Goal: Ask a question: Seek information or help from site administrators or community

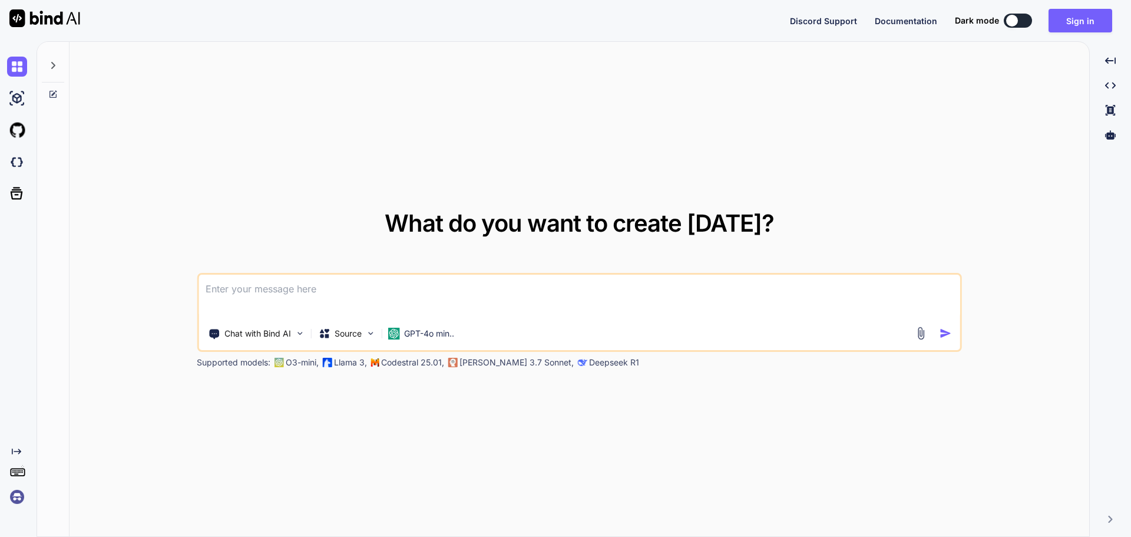
type textarea "x"
click at [413, 300] on textarea at bounding box center [579, 296] width 762 height 44
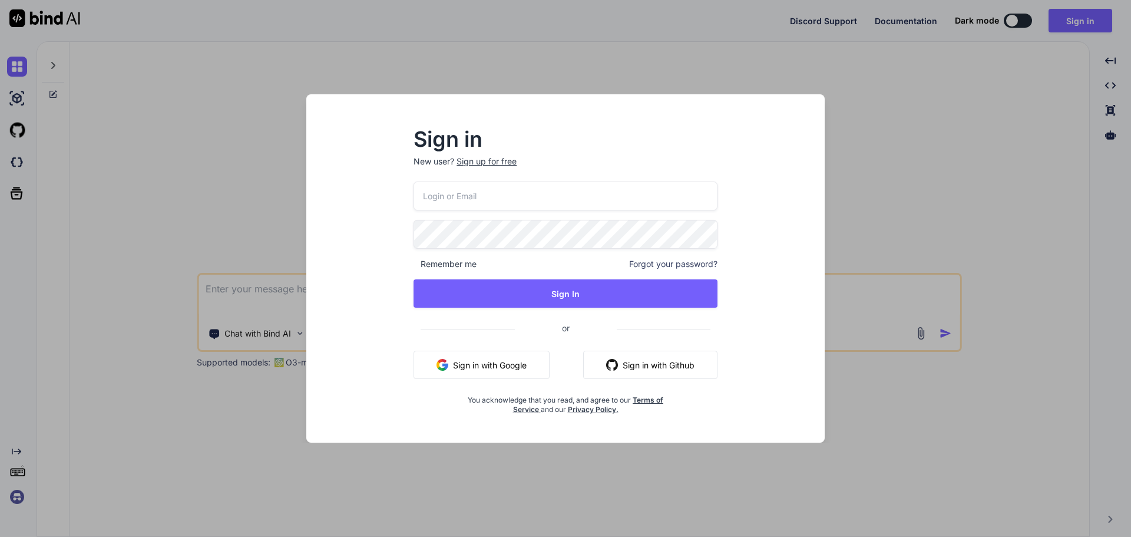
click at [493, 206] on input "email" at bounding box center [565, 195] width 304 height 29
paste input "[EMAIL_ADDRESS][DOMAIN_NAME]"
type input "[EMAIL_ADDRESS][DOMAIN_NAME]"
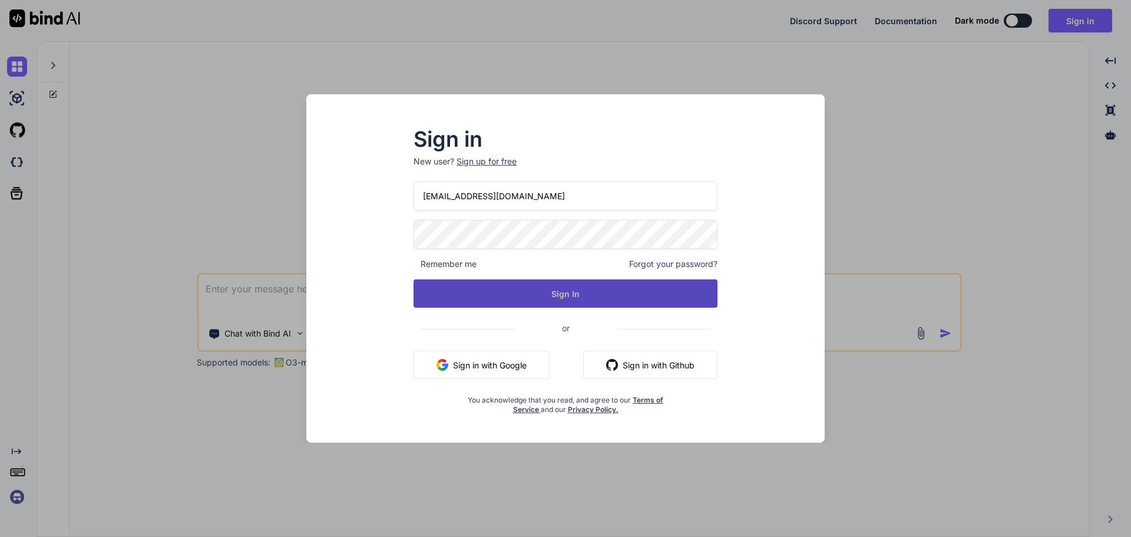
click at [481, 289] on button "Sign In" at bounding box center [565, 293] width 304 height 28
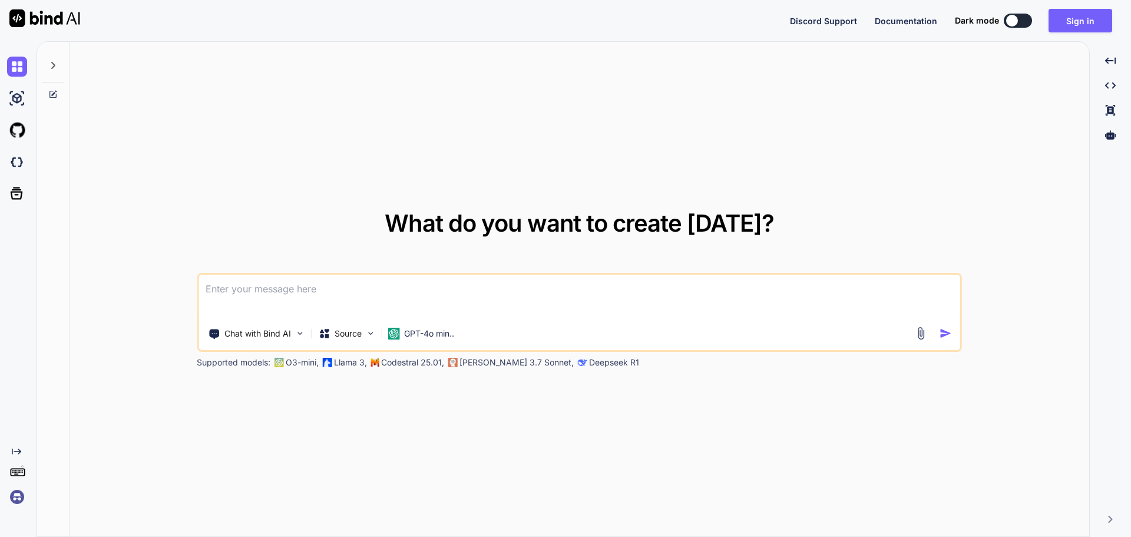
click at [375, 290] on textarea at bounding box center [579, 296] width 762 height 44
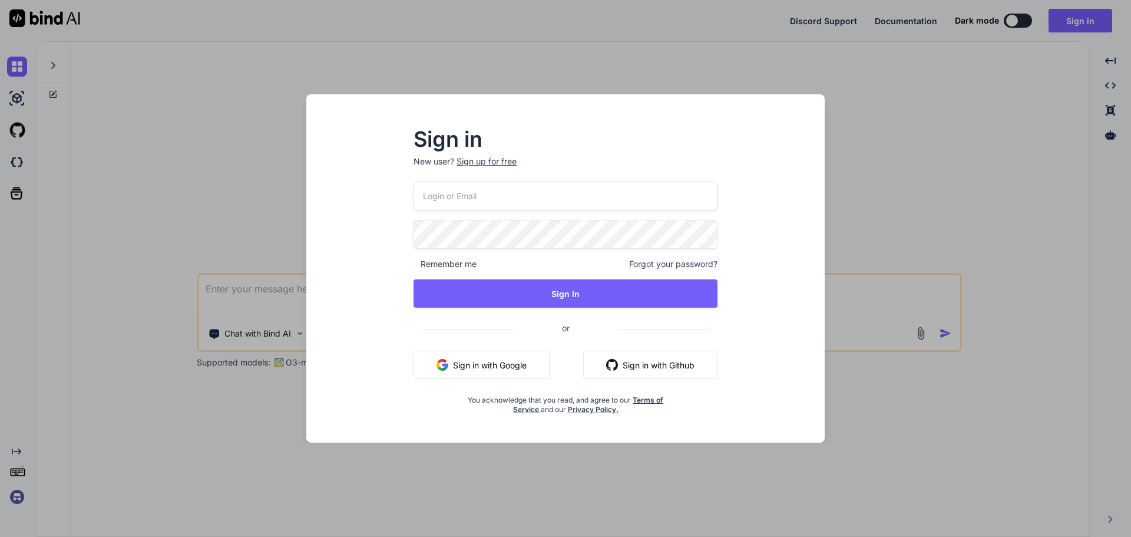
click at [445, 200] on input "email" at bounding box center [565, 195] width 304 height 29
paste input "[EMAIL_ADDRESS][DOMAIN_NAME]"
type input "[EMAIL_ADDRESS][DOMAIN_NAME]"
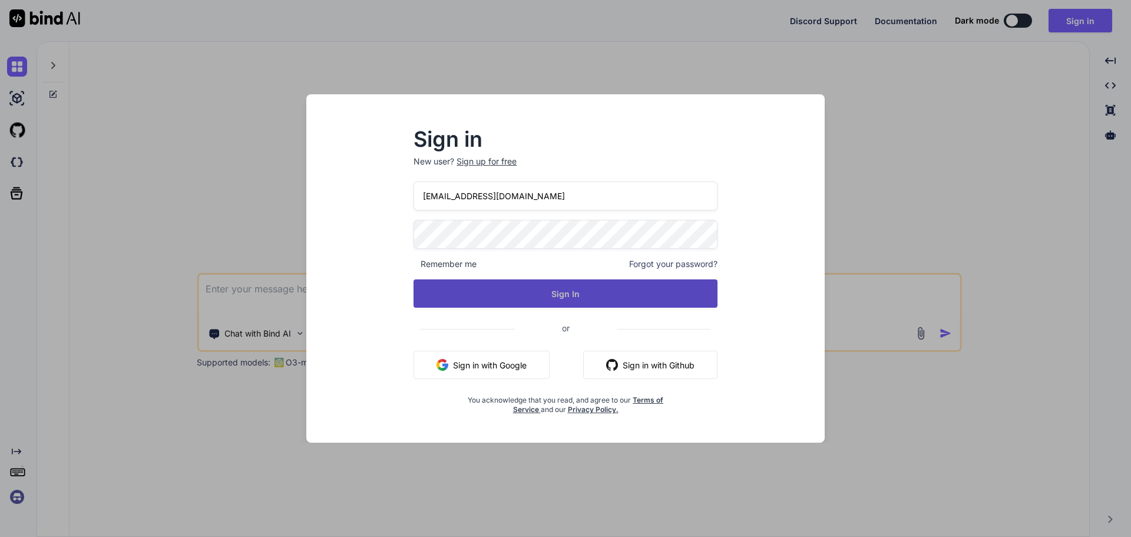
click at [460, 286] on button "Sign In" at bounding box center [565, 293] width 304 height 28
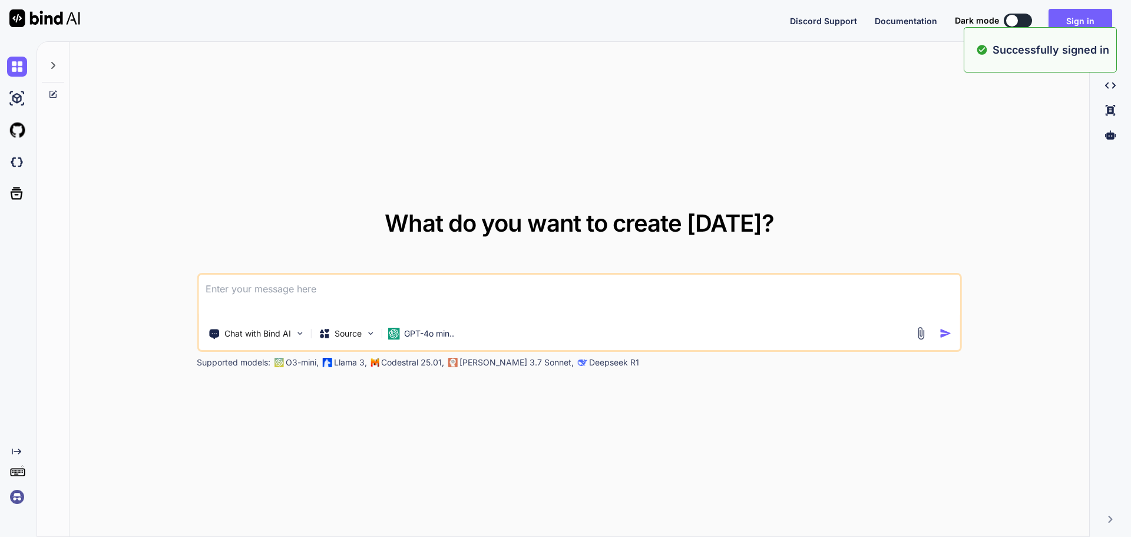
click at [460, 303] on textarea at bounding box center [579, 296] width 762 height 44
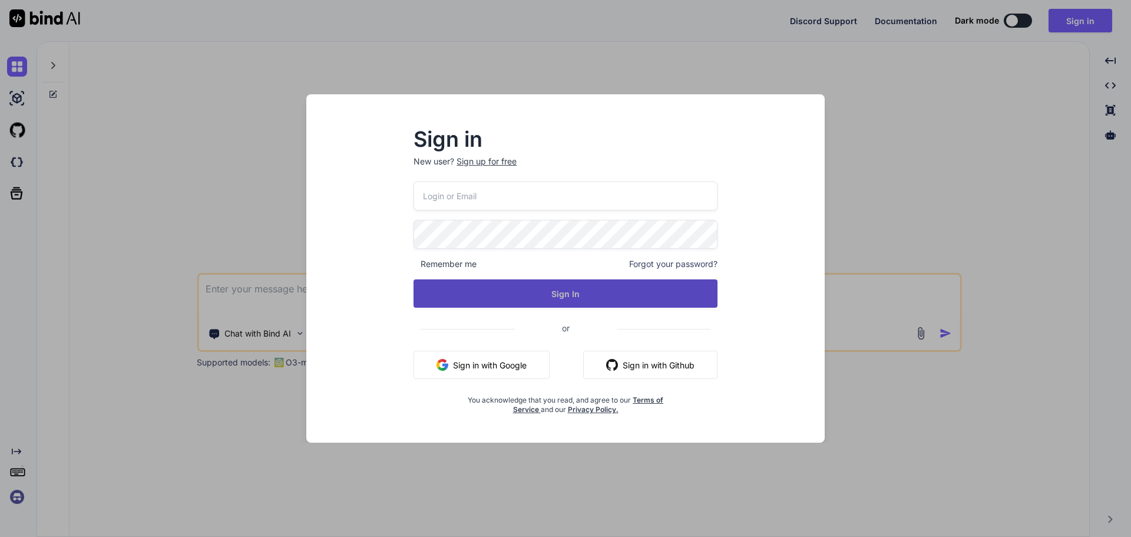
click at [504, 291] on button "Sign In" at bounding box center [565, 293] width 304 height 28
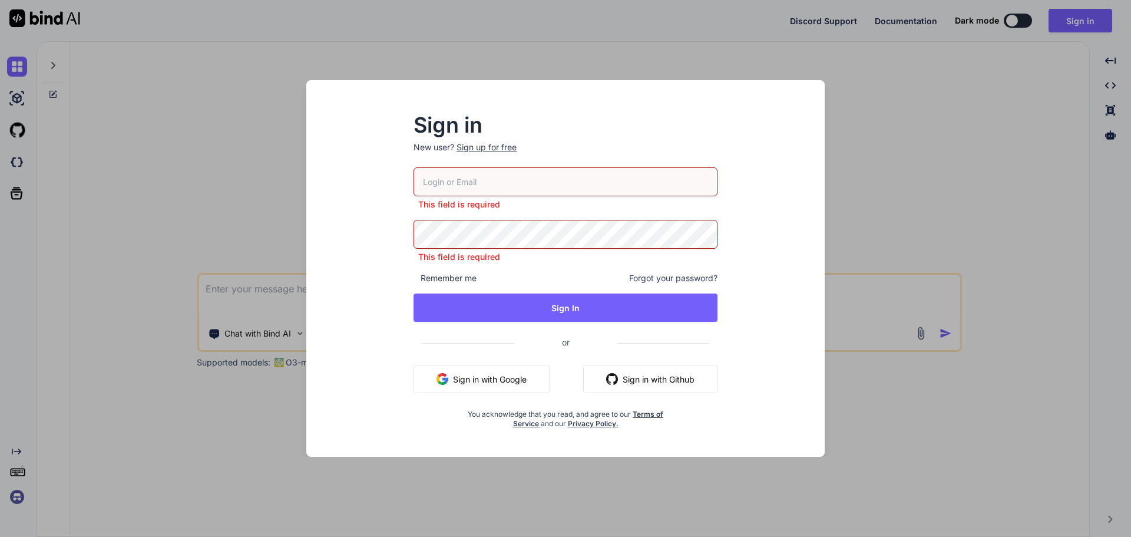
click at [482, 151] on div "Sign up for free" at bounding box center [486, 147] width 60 height 12
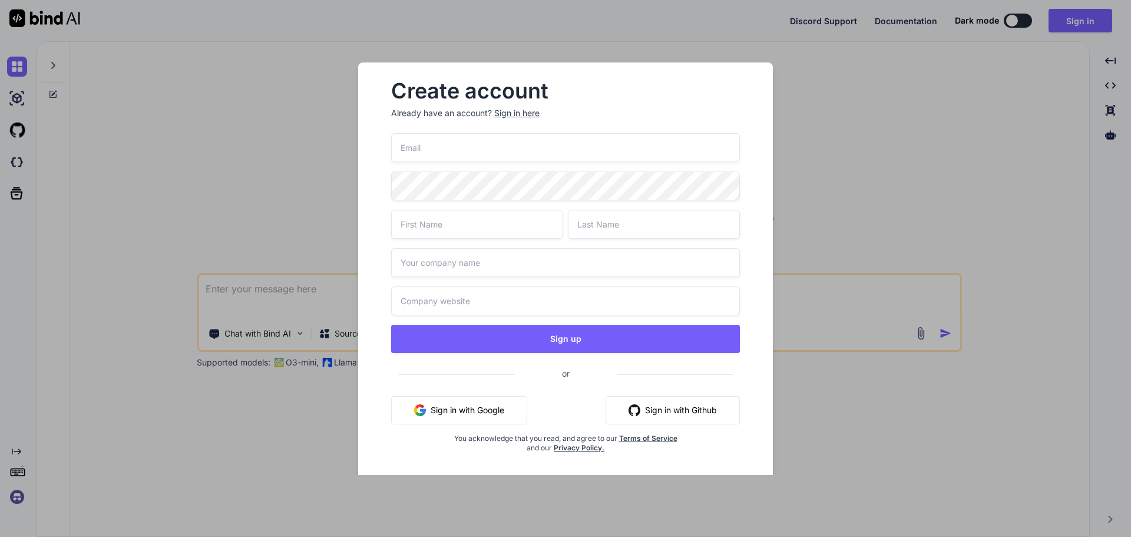
click at [445, 153] on input "email" at bounding box center [565, 147] width 349 height 29
paste input "[EMAIL_ADDRESS][DOMAIN_NAME]"
type input "[EMAIL_ADDRESS][DOMAIN_NAME]"
click at [319, 247] on div "Create account Already have an account? Sign in here [EMAIL_ADDRESS][DOMAIN_NAM…" at bounding box center [565, 268] width 1131 height 537
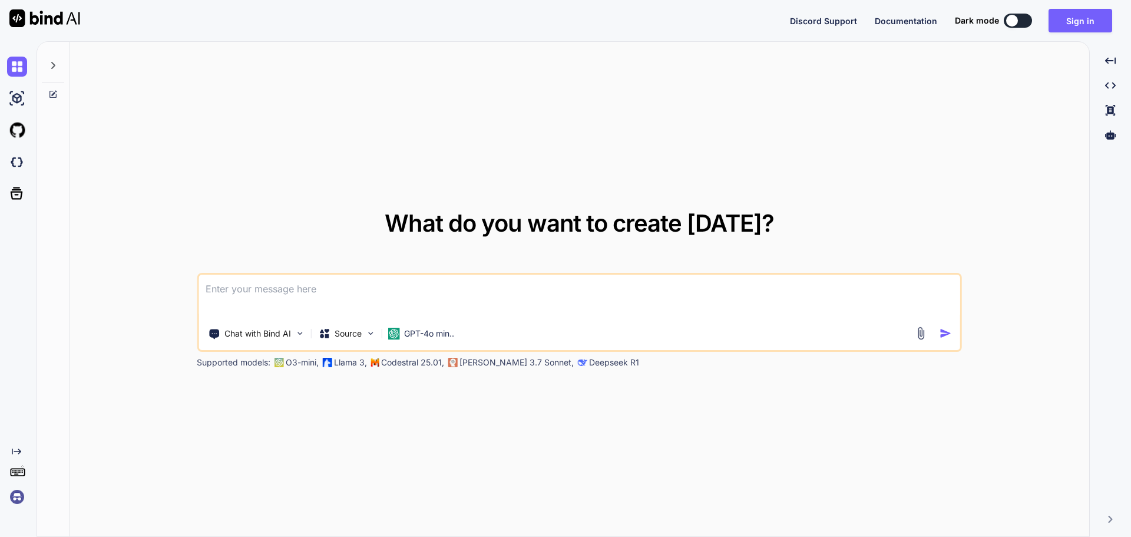
click at [406, 289] on textarea at bounding box center [579, 296] width 762 height 44
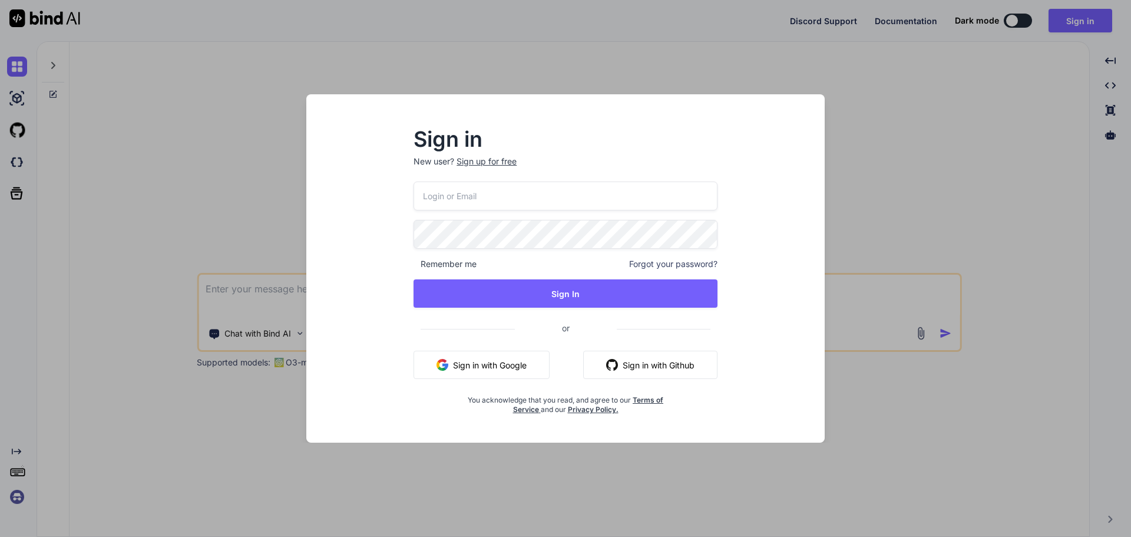
click at [474, 199] on input "email" at bounding box center [565, 195] width 304 height 29
paste input "[EMAIL_ADDRESS][DOMAIN_NAME]"
type input "[EMAIL_ADDRESS][DOMAIN_NAME]"
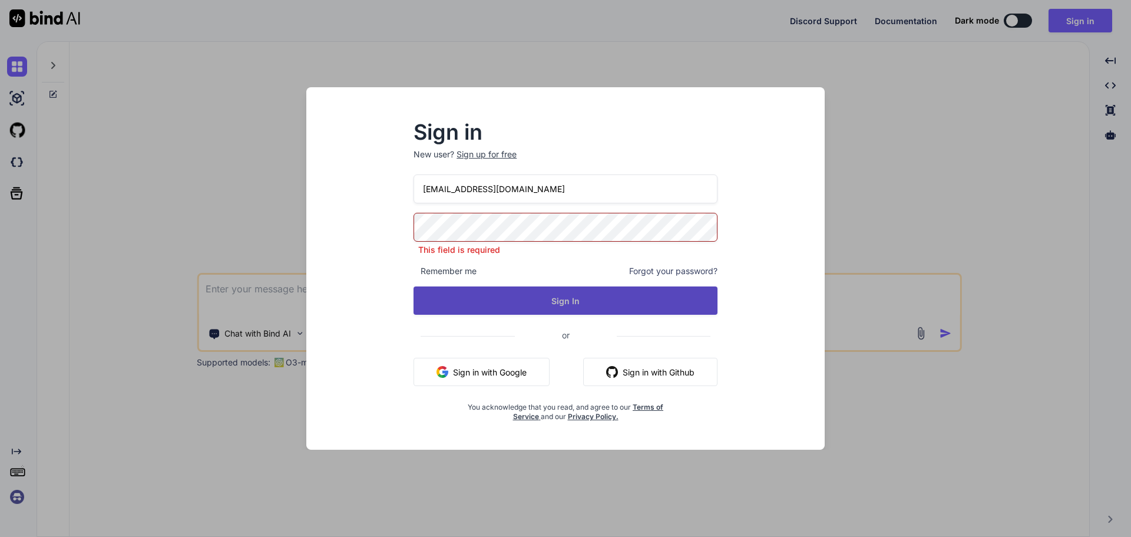
click at [521, 292] on button "Sign In" at bounding box center [565, 300] width 304 height 28
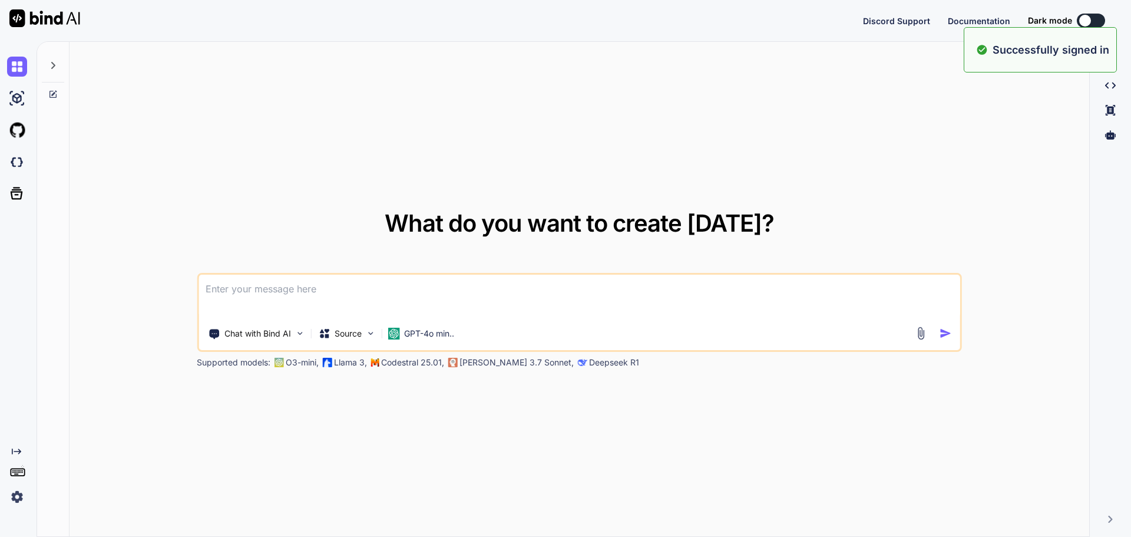
click at [336, 298] on textarea at bounding box center [579, 296] width 762 height 44
paste textarea "<MudDialog > <TitleContent> Select a User </TitleContent> <DialogContent> @* Di…"
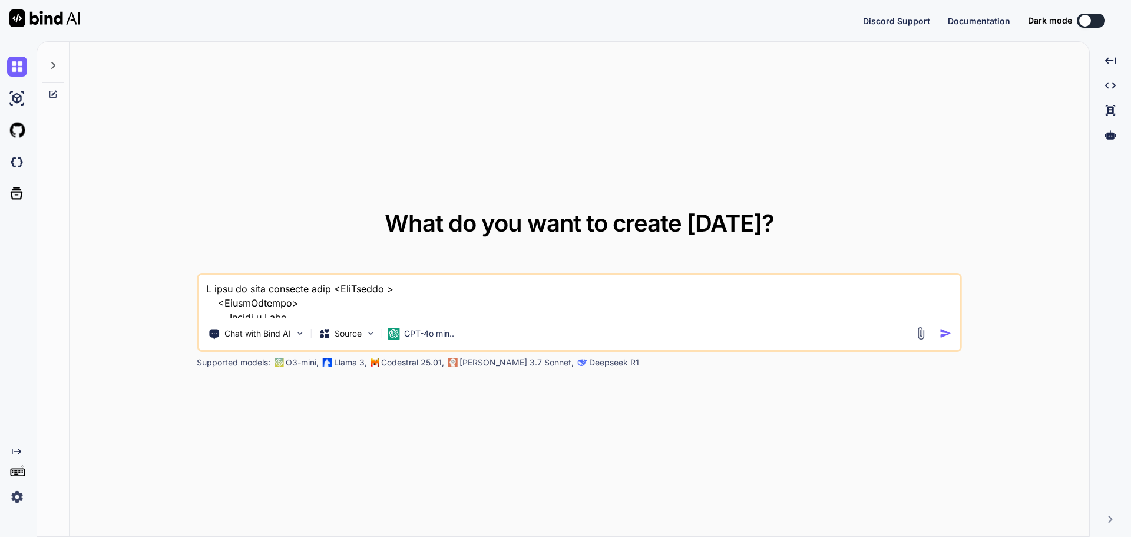
scroll to position [440, 0]
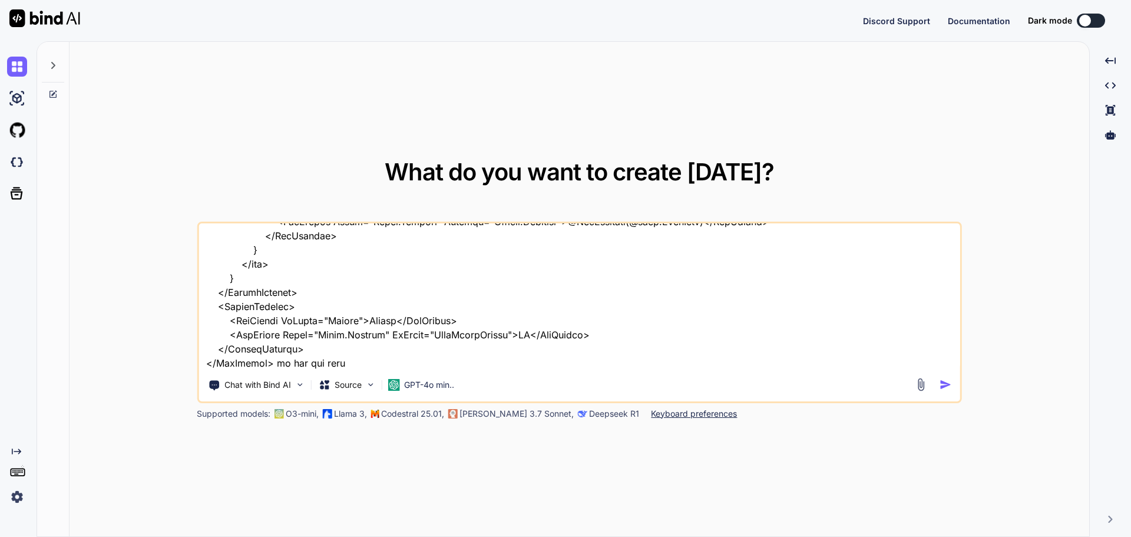
paste textarea "private async Task SaveShareFilter() { foreach (var user in _selectedUsers) { v…"
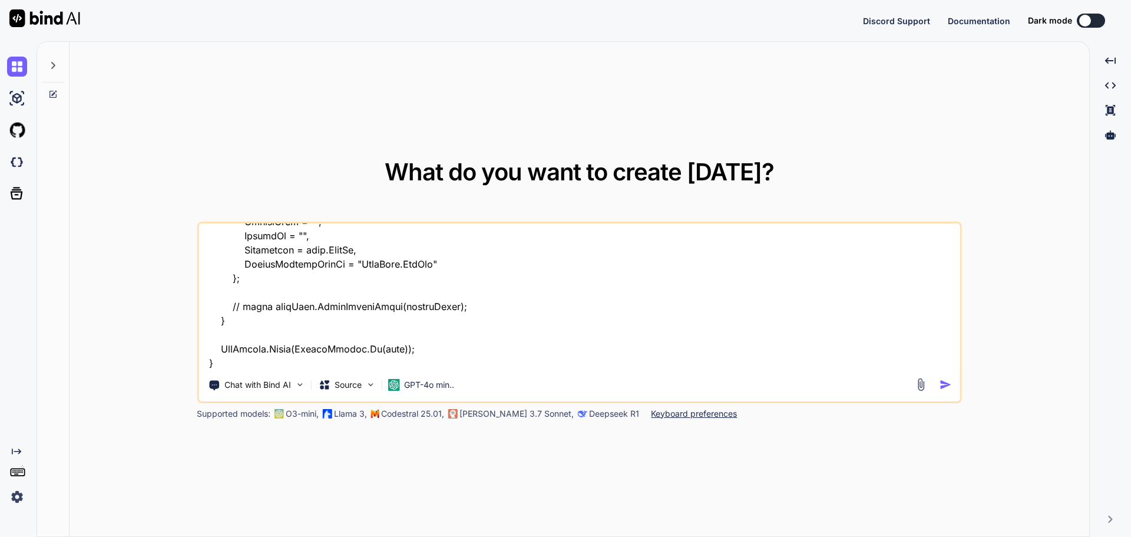
drag, startPoint x: 448, startPoint y: 312, endPoint x: 213, endPoint y: 310, distance: 235.6
click at [213, 310] on textarea at bounding box center [579, 296] width 762 height 146
click at [270, 360] on textarea at bounding box center [579, 296] width 762 height 146
paste textarea "FilterSharingDetails"
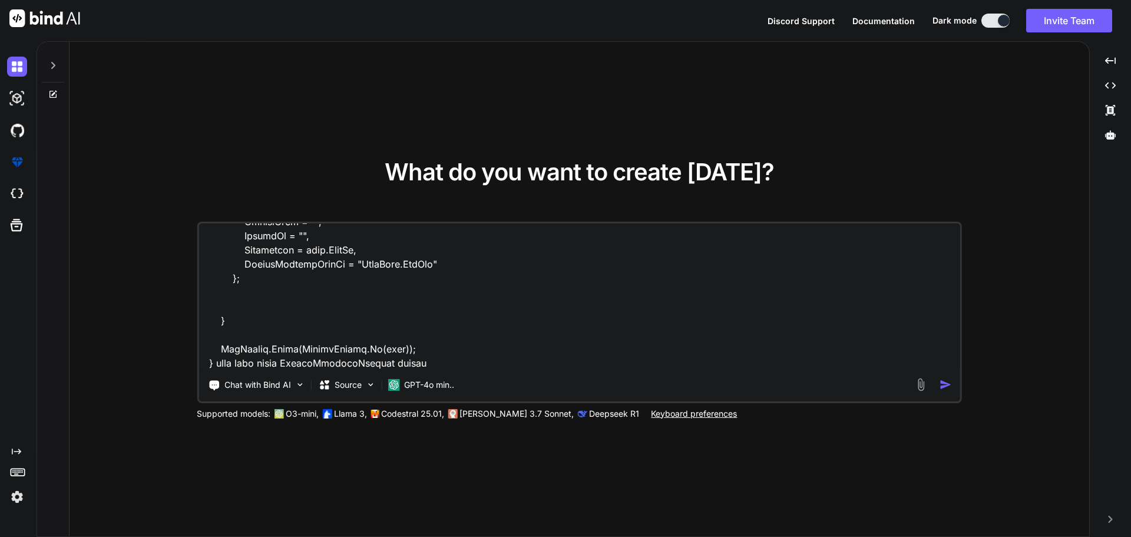
click at [418, 364] on textarea at bounding box center [579, 296] width 762 height 146
type textarea "I want to this mublazor code <MudDialog > <TitleContent> Select a User </TitleC…"
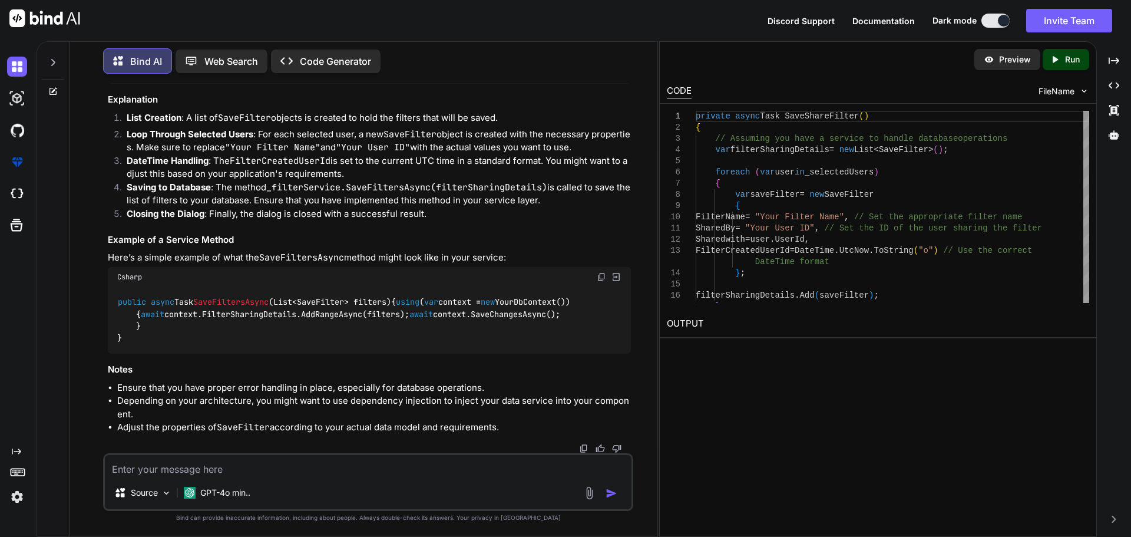
scroll to position [248, 0]
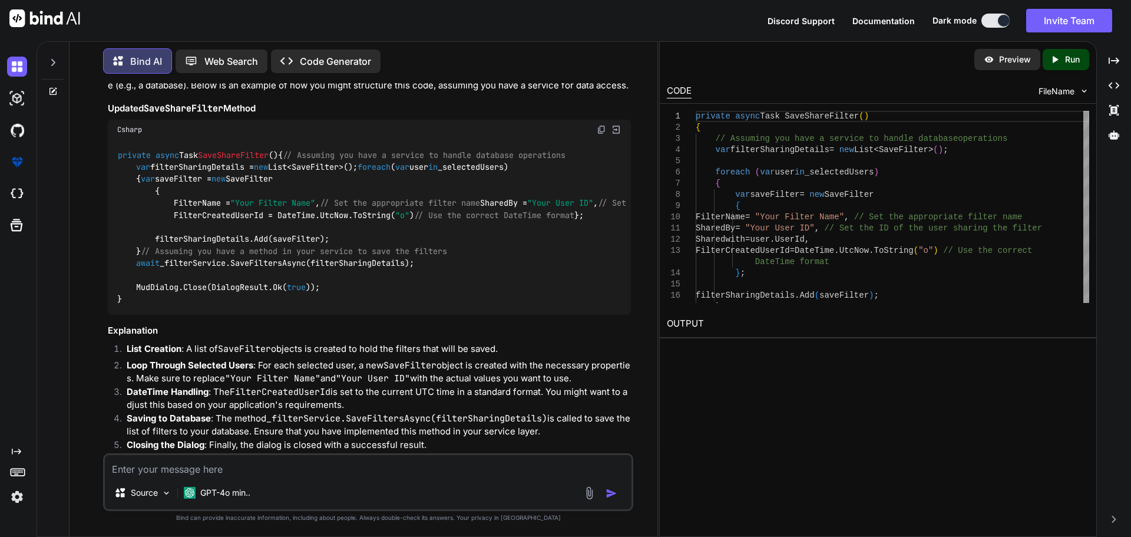
click at [600, 134] on img at bounding box center [601, 129] width 9 height 9
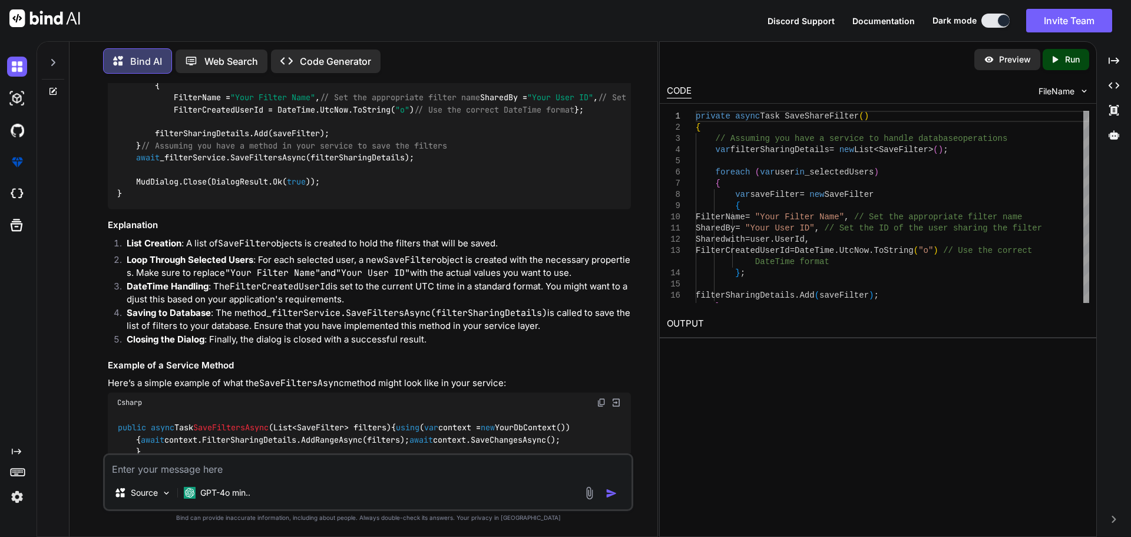
scroll to position [589, 0]
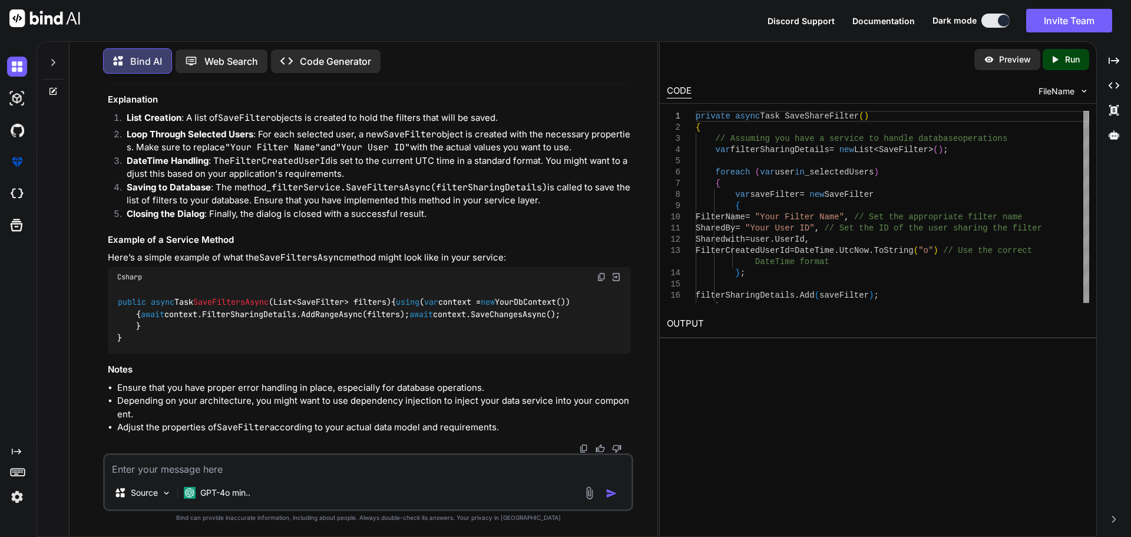
click at [600, 282] on img at bounding box center [601, 276] width 9 height 9
click at [349, 468] on textarea at bounding box center [368, 465] width 527 height 21
type textarea "use above ado .net"
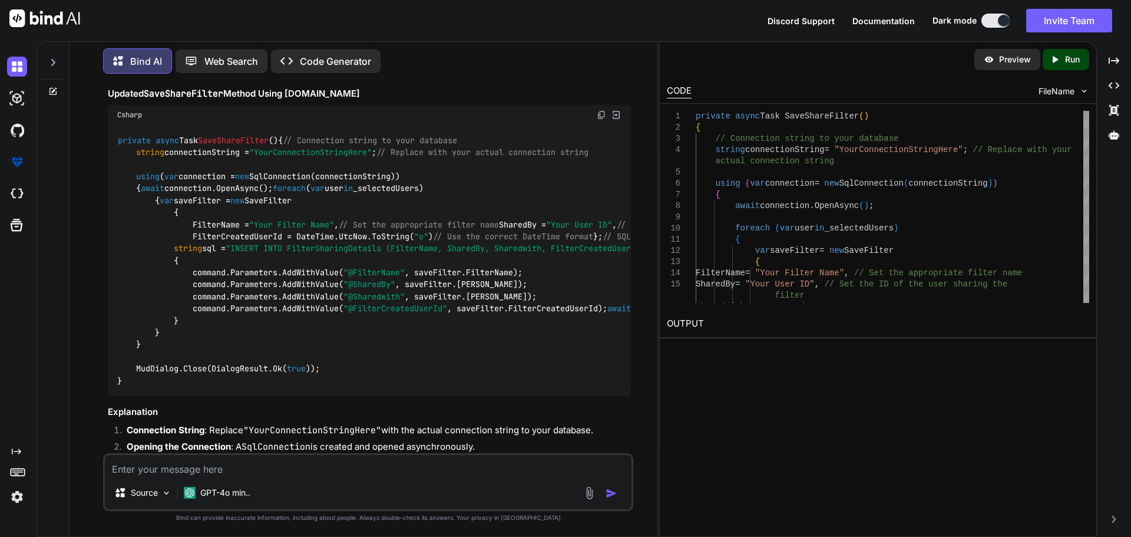
scroll to position [1083, 0]
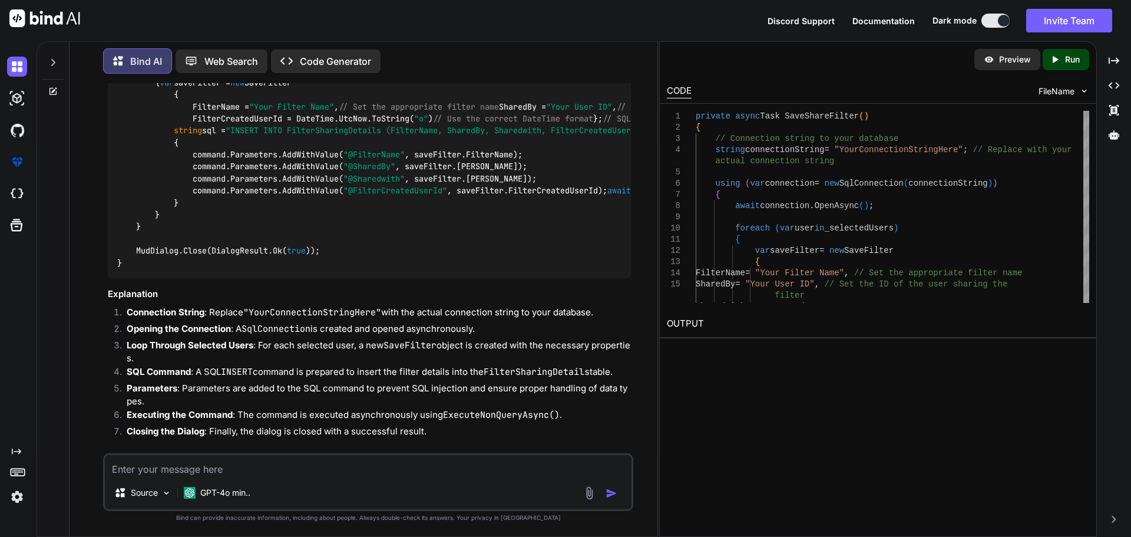
click at [376, 468] on textarea at bounding box center [368, 465] width 527 height 21
type textarea "above code wth servise us"
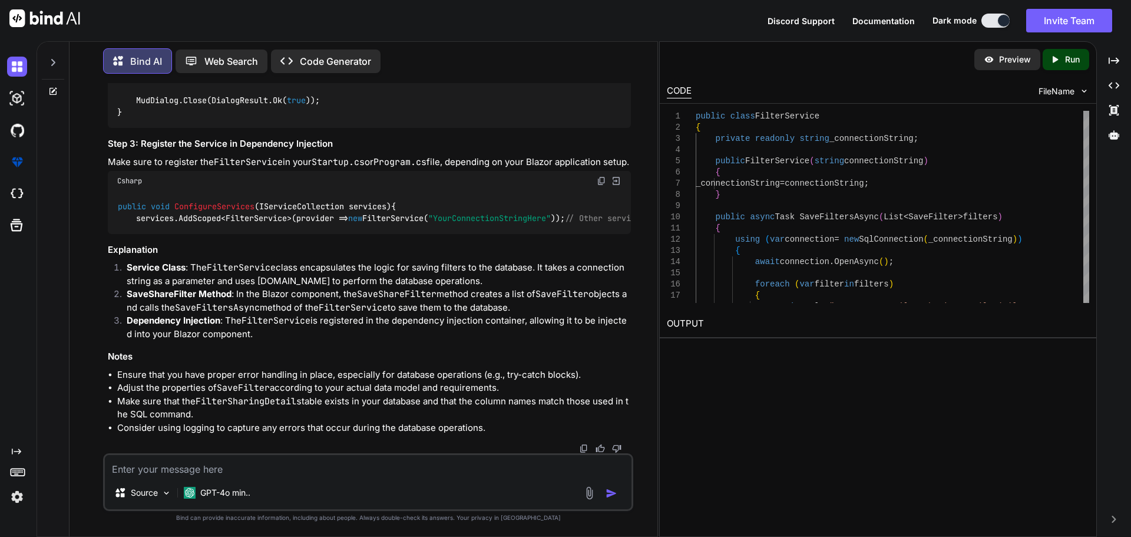
scroll to position [2473, 0]
drag, startPoint x: 135, startPoint y: 128, endPoint x: 174, endPoint y: 368, distance: 243.4
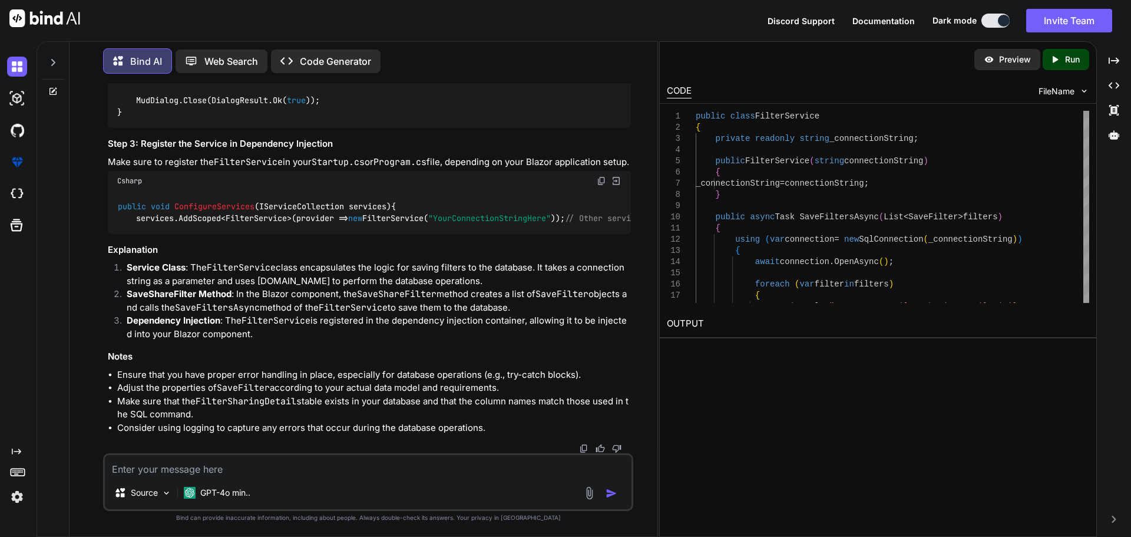
copy code "public async Task SaveFiltersAsync ( List<SaveFilter> filters ) { using ( var c…"
click at [204, 476] on div "Source GPT-4o min.." at bounding box center [368, 482] width 530 height 58
click at [203, 471] on textarea at bounding box center [368, 465] width 527 height 21
paste textarea "<MudDialog > <TitleContent> Select a User </TitleContent> <DialogContent> @* Di…"
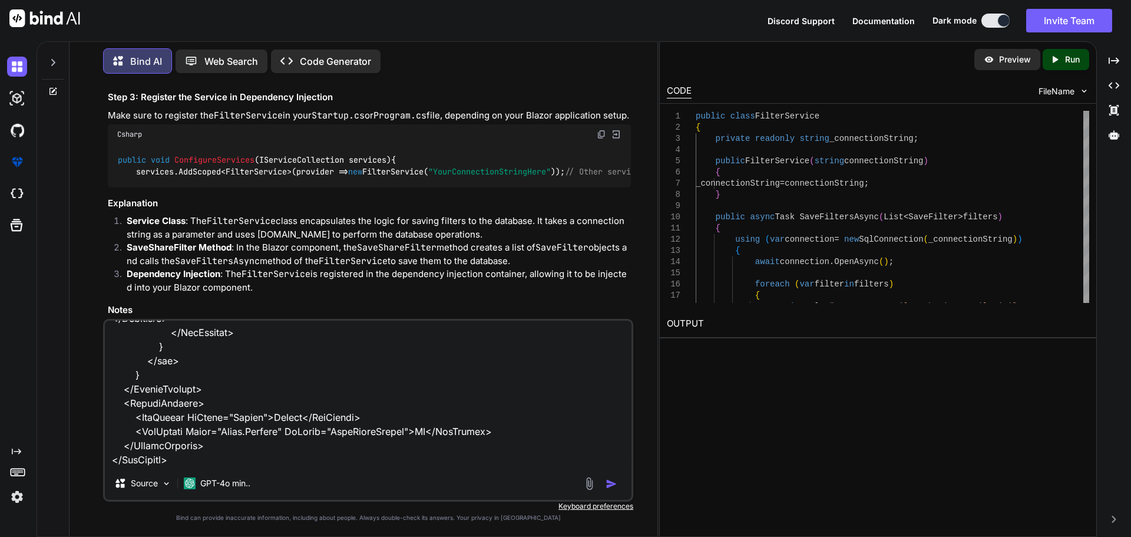
paste textarea "private async Task SaveShareFilter() { var filterSharingDetails = new List<Save…"
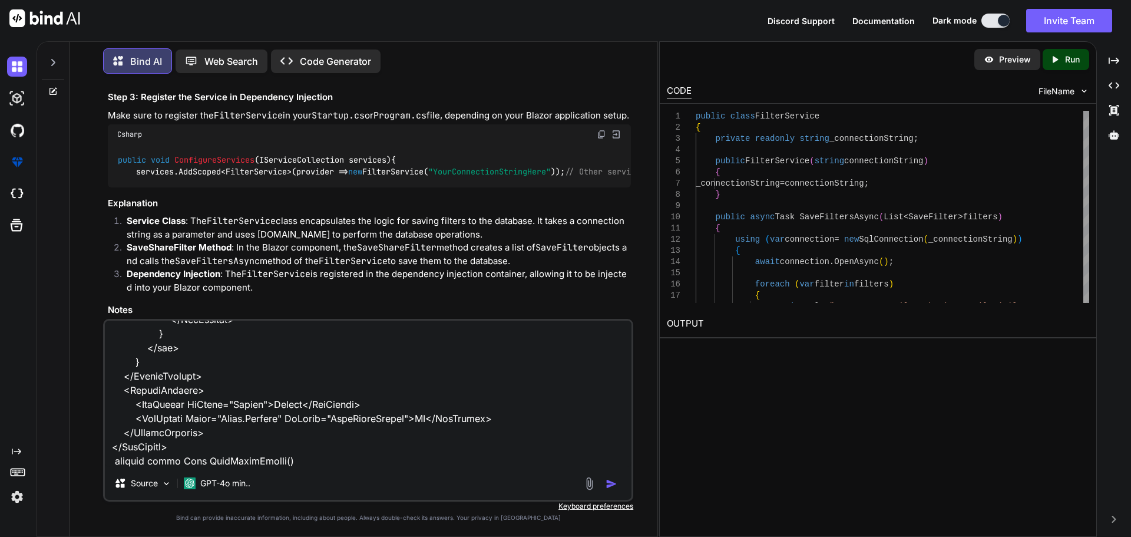
scroll to position [736, 0]
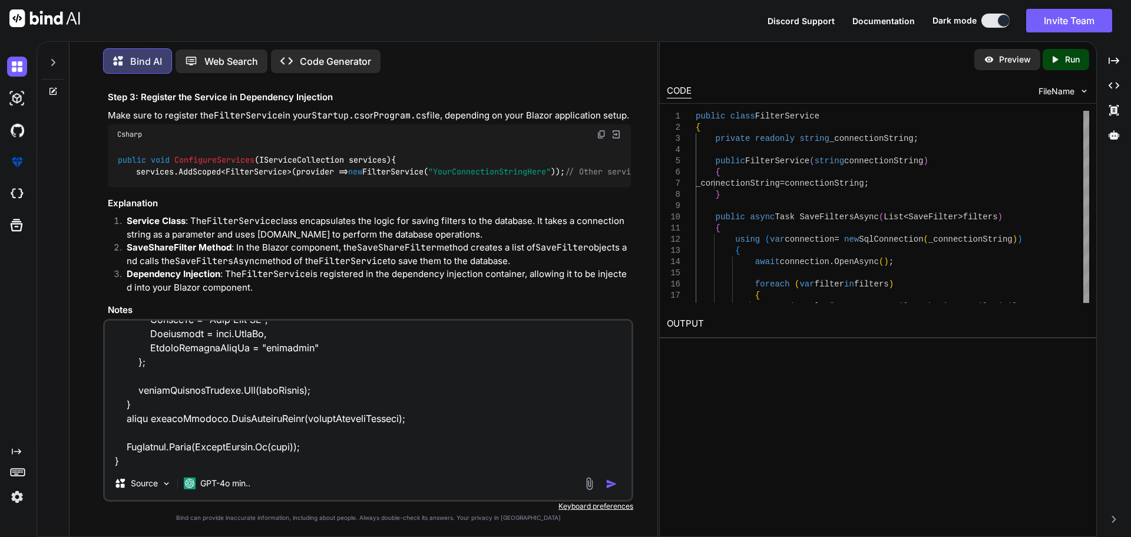
paste textarea "public async Task SaveFiltersAsync(List<SaveFilter> filters) { using (var conne…"
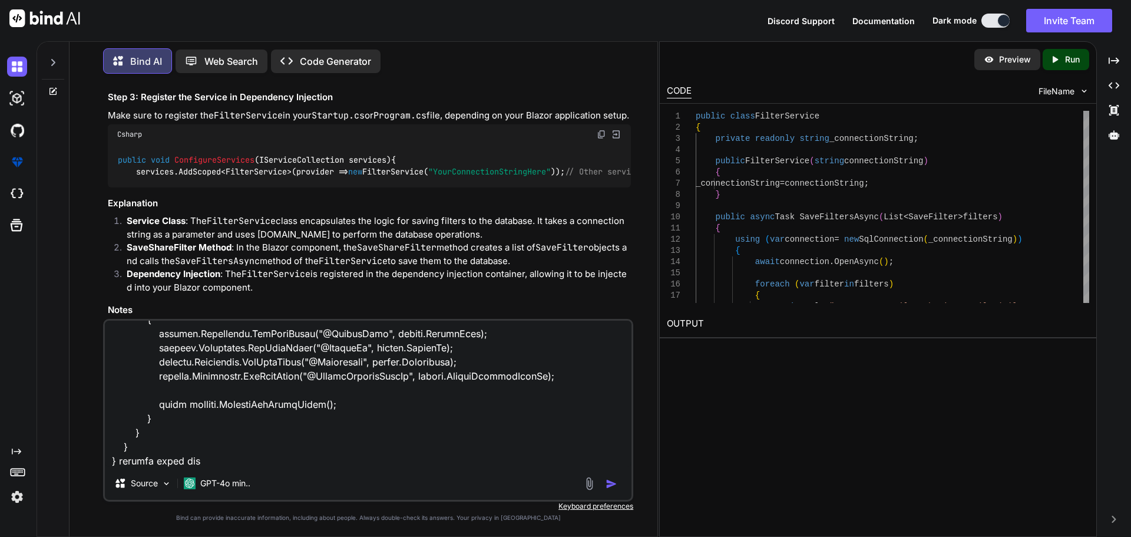
type textarea "<MudDialog > <TitleContent> Select a User </TitleContent> <DialogContent> @* Di…"
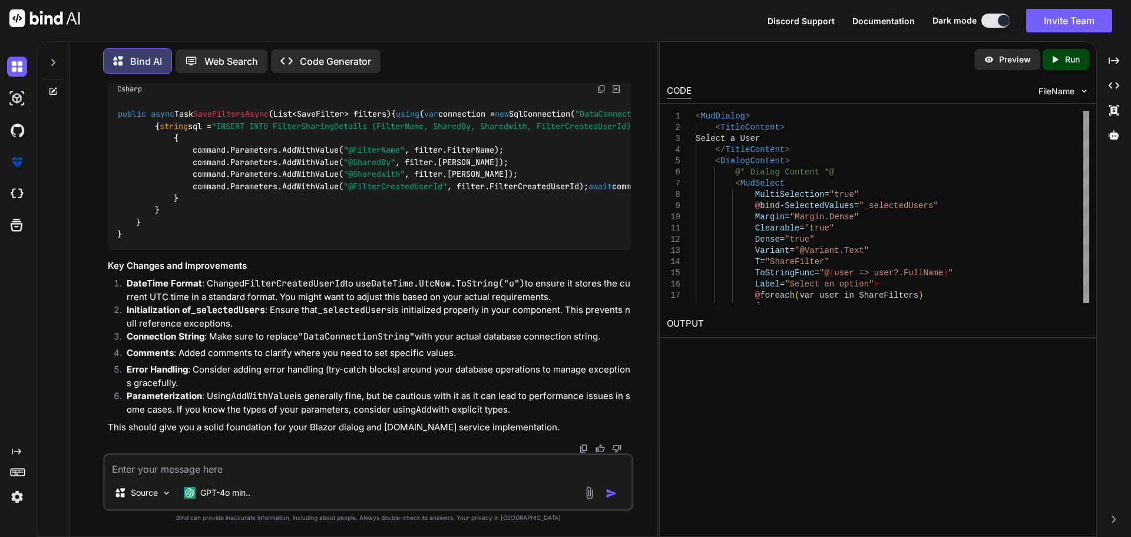
scroll to position [4121, 0]
drag, startPoint x: 132, startPoint y: 168, endPoint x: 168, endPoint y: 396, distance: 230.8
copy code "private async Task SaveShareFilter() { var filterSharingDetails = new List<Save…"
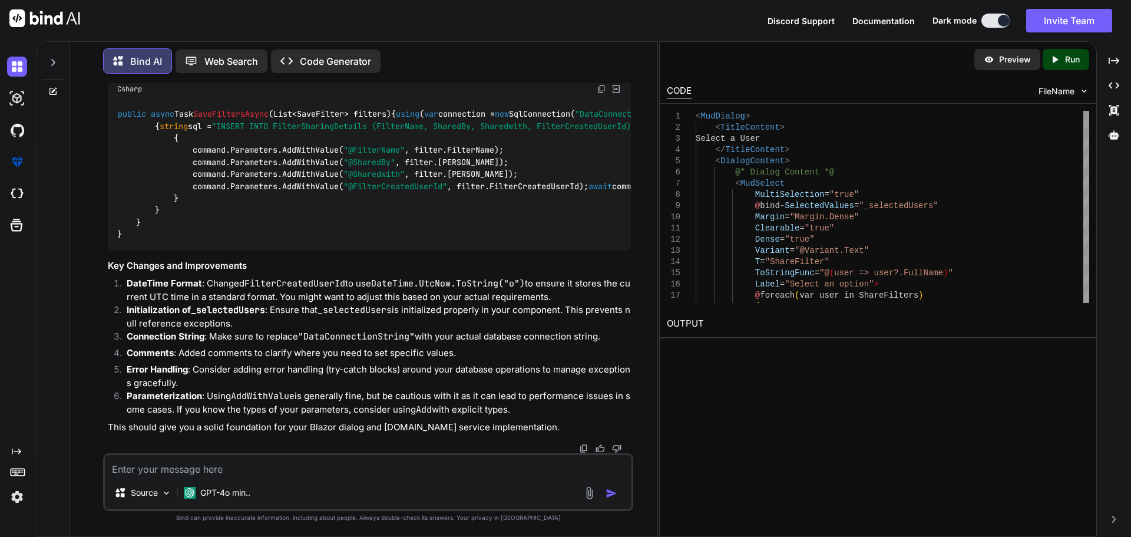
drag, startPoint x: 131, startPoint y: 409, endPoint x: 111, endPoint y: 153, distance: 257.5
click at [111, 153] on div "public async Task SaveFiltersAsync ( List<SaveFilter> filters ) { using ( var c…" at bounding box center [369, 174] width 523 height 151
copy code "public async Task SaveFiltersAsync ( List<SaveFilter> filters ) { using ( var c…"
click at [262, 468] on textarea at bounding box center [368, 465] width 527 height 21
type textarea "save use procedure"
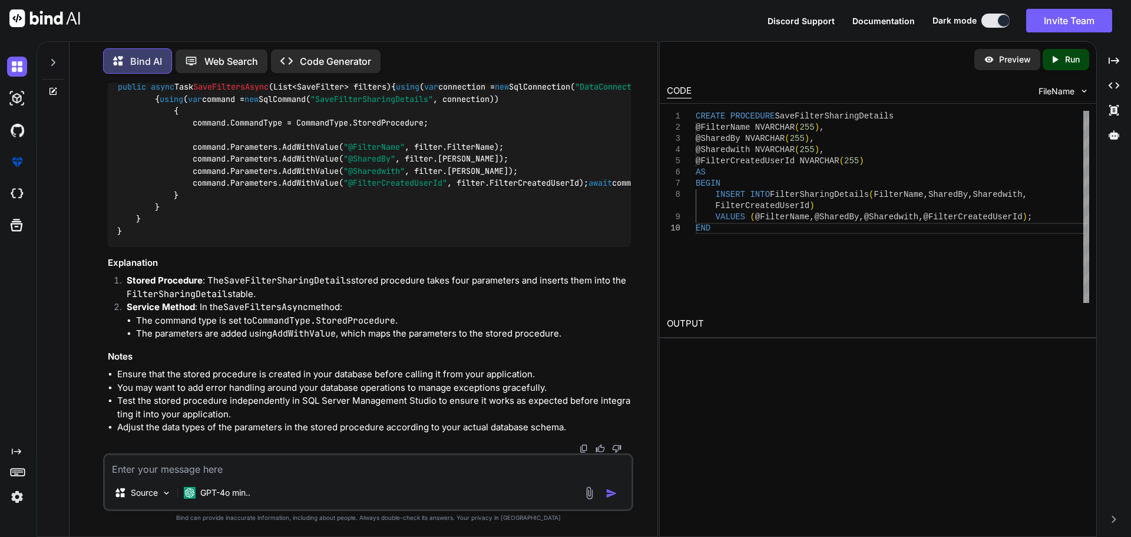
scroll to position [5088, 0]
drag, startPoint x: 141, startPoint y: 348, endPoint x: 104, endPoint y: 242, distance: 112.3
click at [104, 242] on div "You Bind AI To implement the functionality for saving the selected users to a F…" at bounding box center [368, 309] width 530 height 453
copy code "CREATE PROCEDURE SaveFilterSharingDetails @FilterName NVARCHAR( 255 ), @SharedB…"
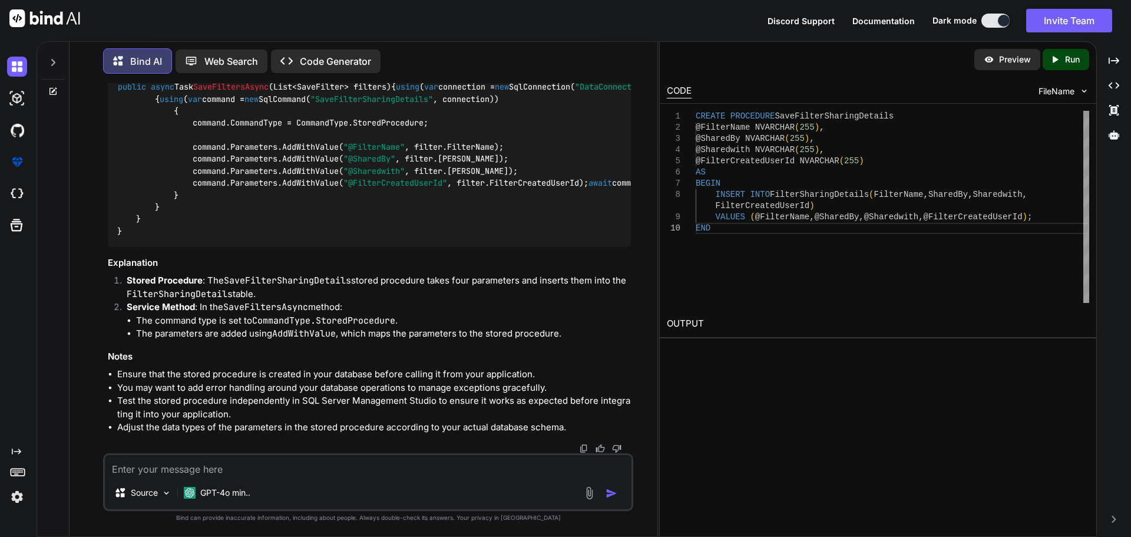
click at [598, 66] on img at bounding box center [601, 61] width 9 height 9
click at [193, 465] on textarea at bounding box center [368, 465] width 527 height 21
paste textarea "private async Task SaveShareFilter() { var filterSharingDetails = new List<Save…"
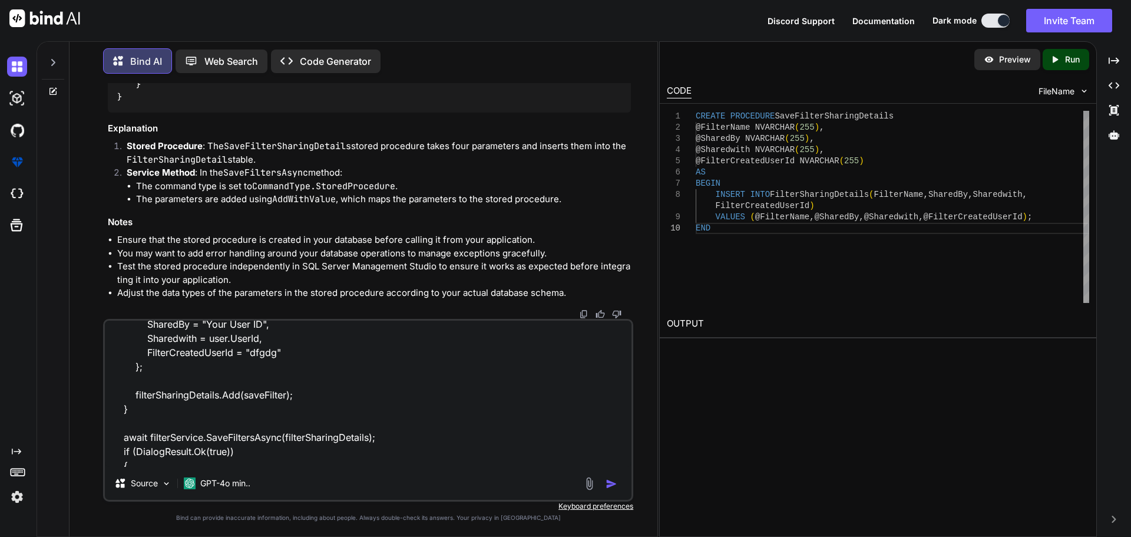
scroll to position [197, 0]
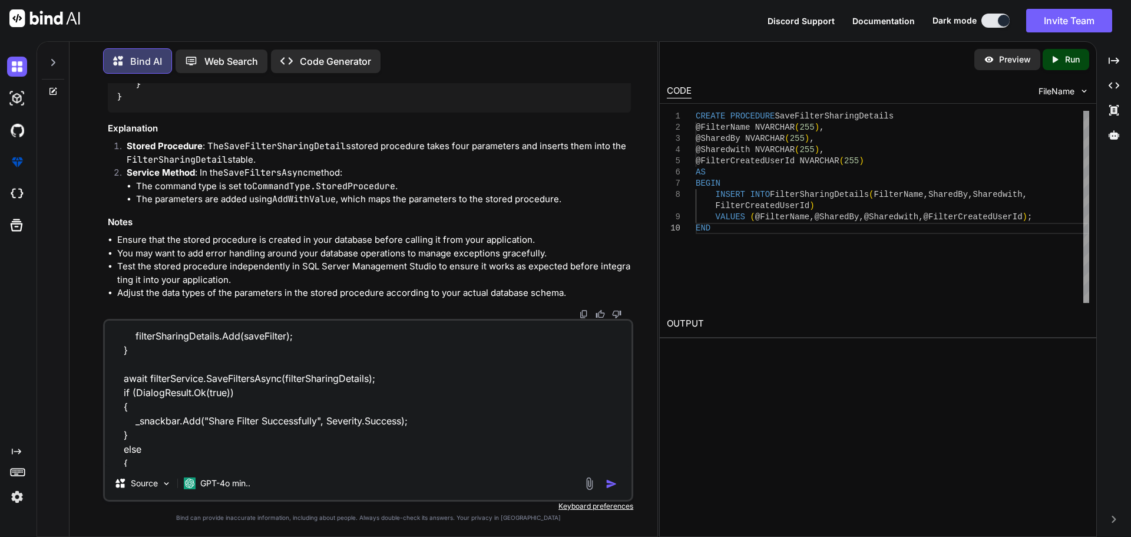
drag, startPoint x: 243, startPoint y: 392, endPoint x: 121, endPoint y: 397, distance: 122.0
click at [121, 397] on textarea "private async Task SaveShareFilter() { var filterSharingDetails = new List<Save…" at bounding box center [368, 393] width 527 height 146
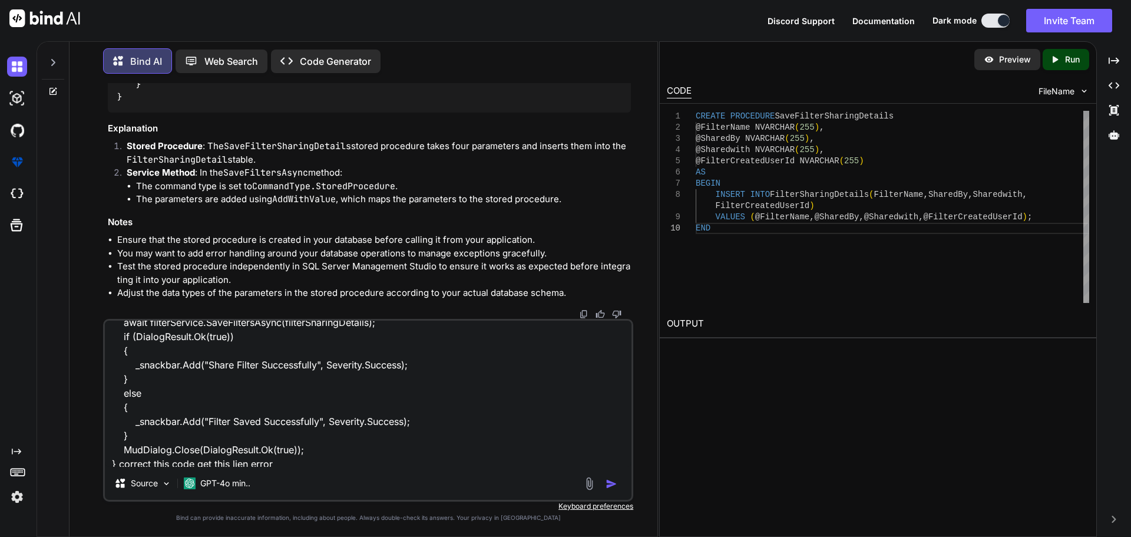
scroll to position [257, 0]
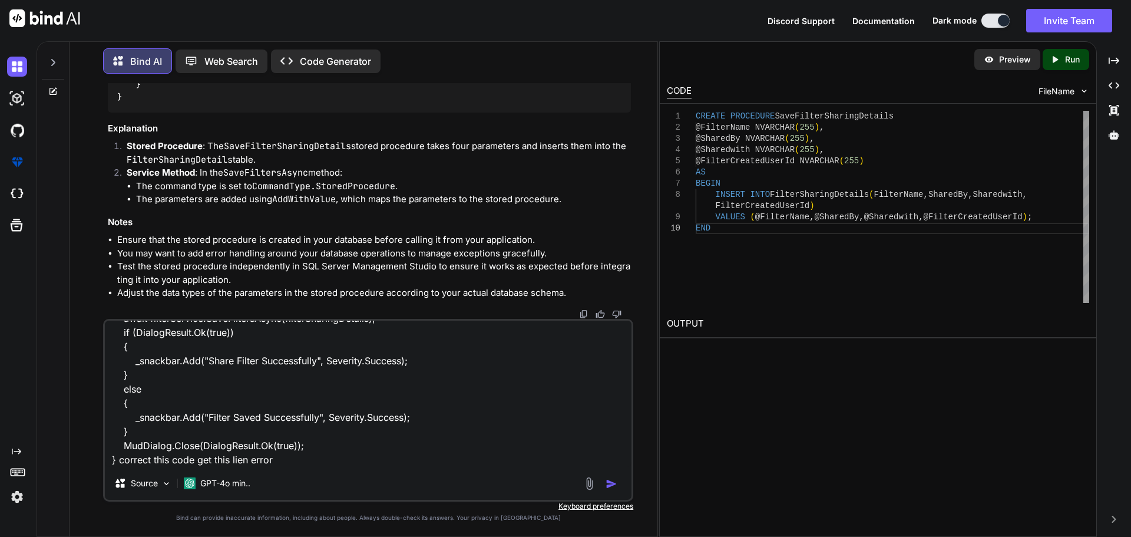
click at [296, 459] on textarea "private async Task SaveShareFilter() { var filterSharingDetails = new List<Save…" at bounding box center [368, 393] width 527 height 146
paste textarea "if (DialogResult.Ok(true))"
paste textarea "Cannot implicitly convert type"
paste textarea "DialogResult"
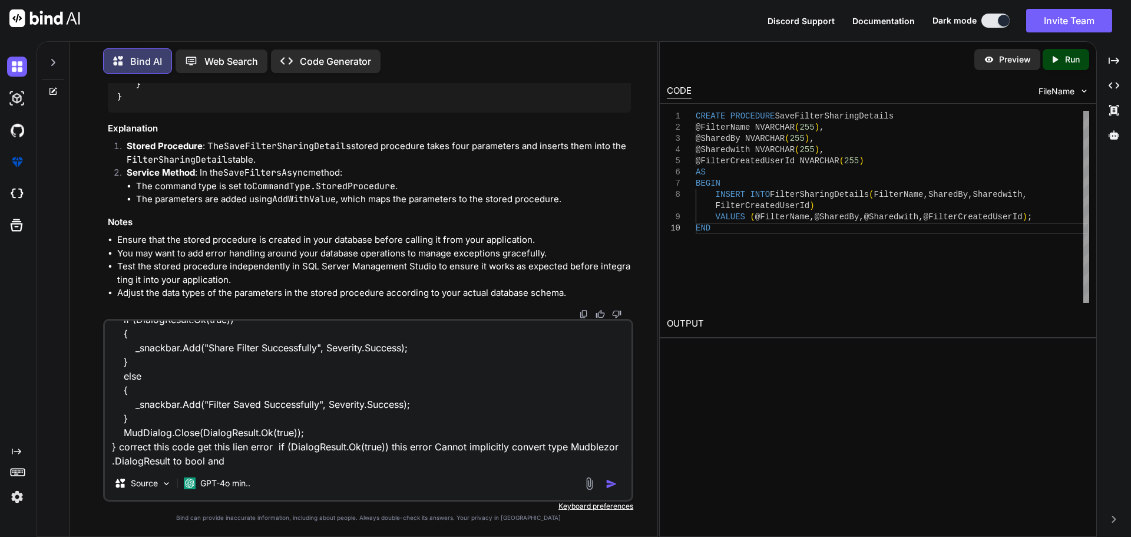
drag, startPoint x: 206, startPoint y: 352, endPoint x: 316, endPoint y: 352, distance: 110.1
click at [316, 352] on textarea "private async Task SaveShareFilter() { var filterSharingDetails = new List<Save…" at bounding box center [368, 393] width 527 height 146
click at [244, 466] on textarea "private async Task SaveShareFilter() { var filterSharingDetails = new List<Save…" at bounding box center [368, 393] width 527 height 146
paste textarea "Share Filter Successfully"
type textarea "private async Task SaveShareFilter() { var filterSharingDetails = new List<Save…"
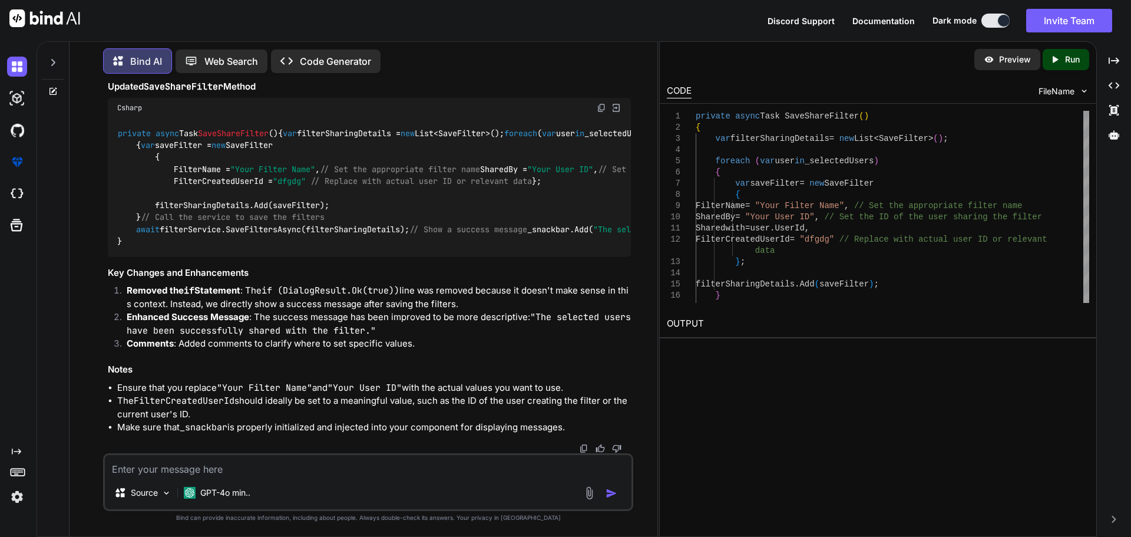
scroll to position [6070, 0]
click at [597, 112] on img at bounding box center [601, 107] width 9 height 9
click at [242, 467] on textarea at bounding box center [368, 465] width 527 height 21
paste textarea "private Task OpenShareFilterDialogAsync() { var options = new DialogOptions { C…"
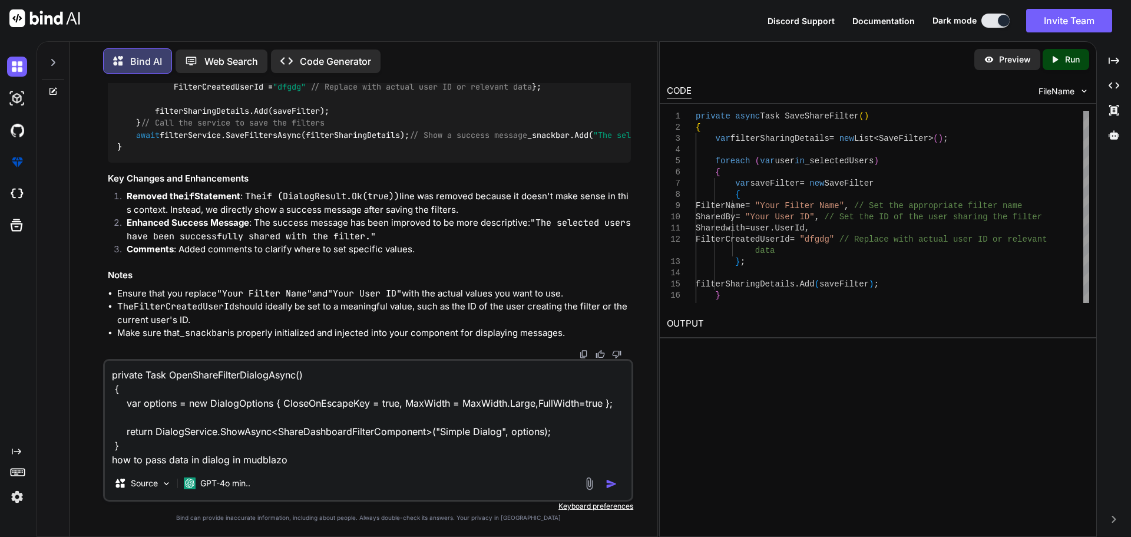
type textarea "private Task OpenShareFilterDialogAsync() { var options = new DialogOptions { C…"
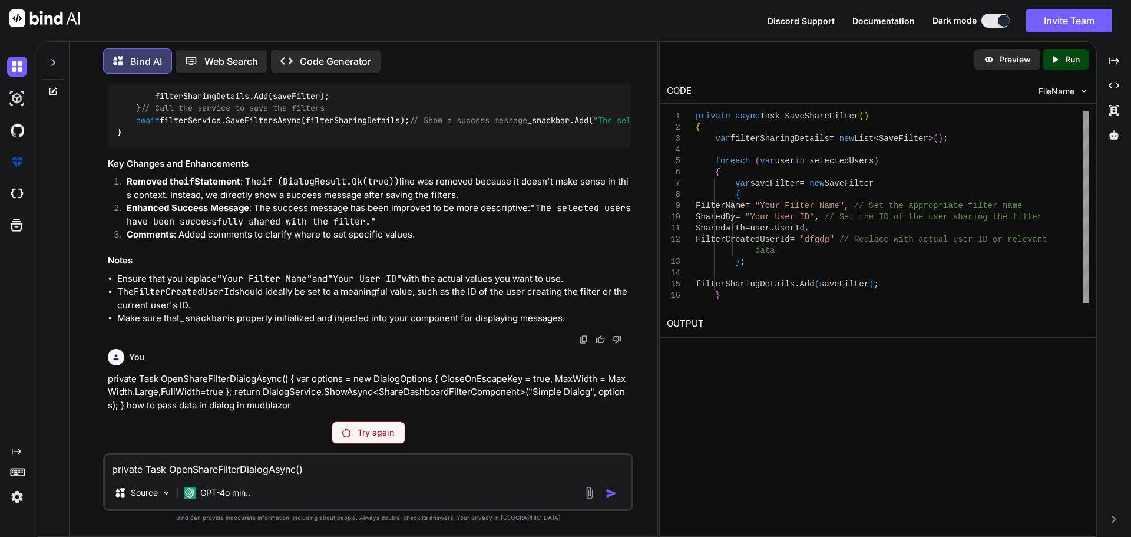
scroll to position [6050, 0]
click at [374, 429] on p "Try again" at bounding box center [376, 432] width 37 height 12
drag, startPoint x: 370, startPoint y: 428, endPoint x: 928, endPoint y: 530, distance: 566.3
click at [370, 428] on p "Try again" at bounding box center [376, 432] width 37 height 12
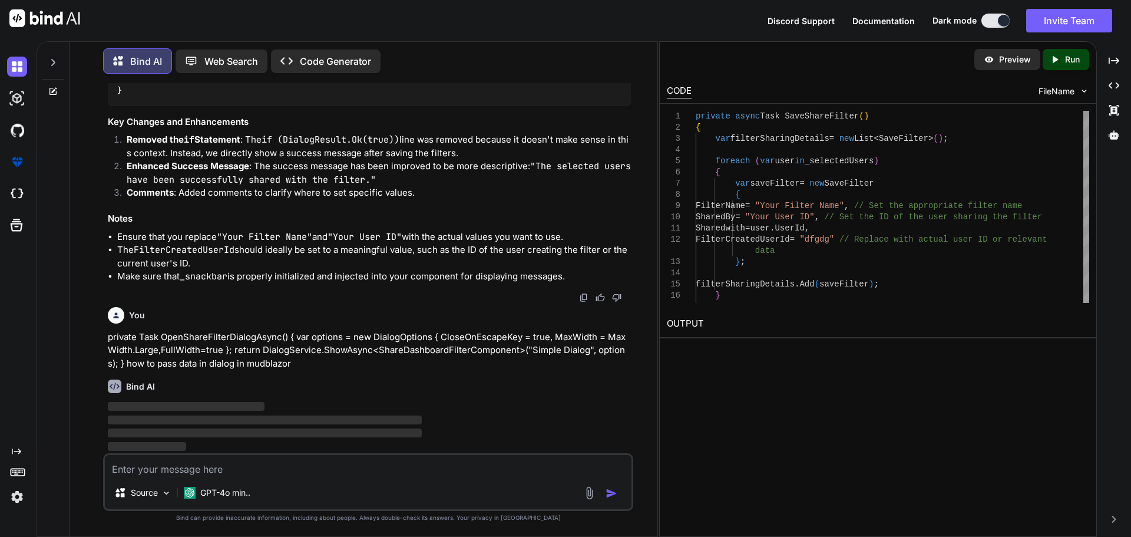
scroll to position [6516, 0]
